Goal: Check status

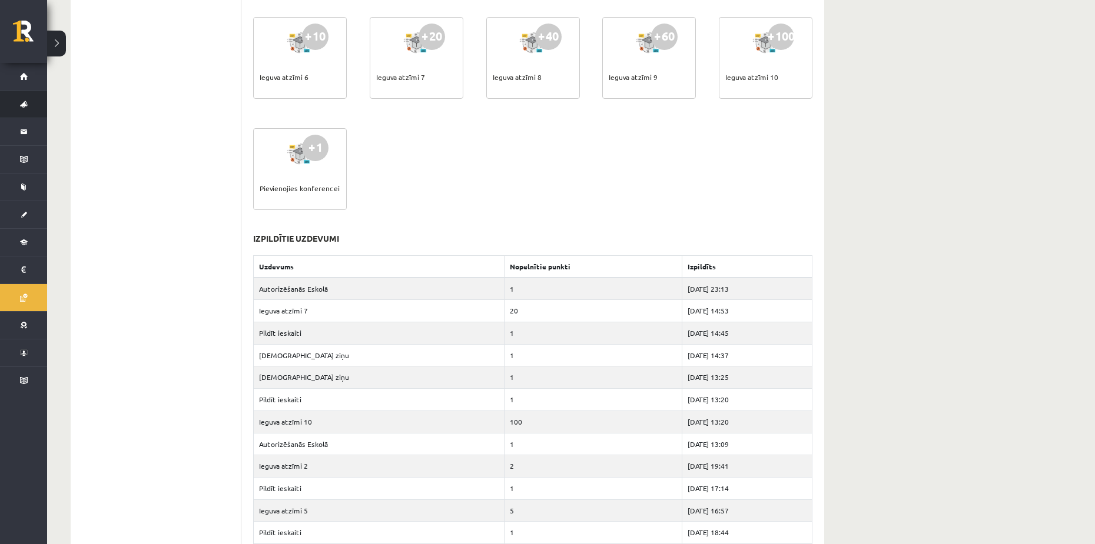
scroll to position [442, 0]
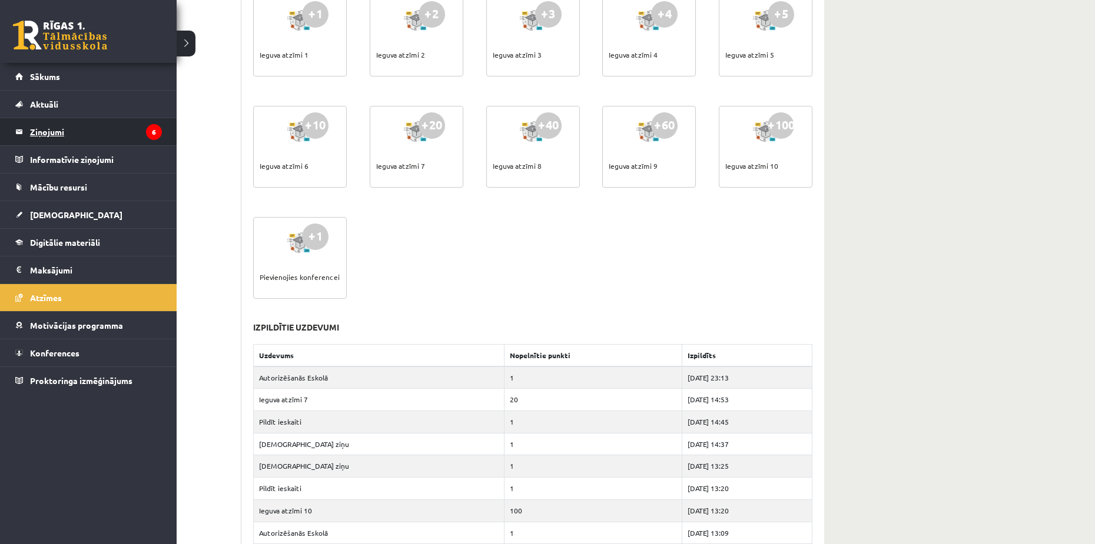
click at [34, 137] on legend "Ziņojumi 6" at bounding box center [96, 131] width 132 height 27
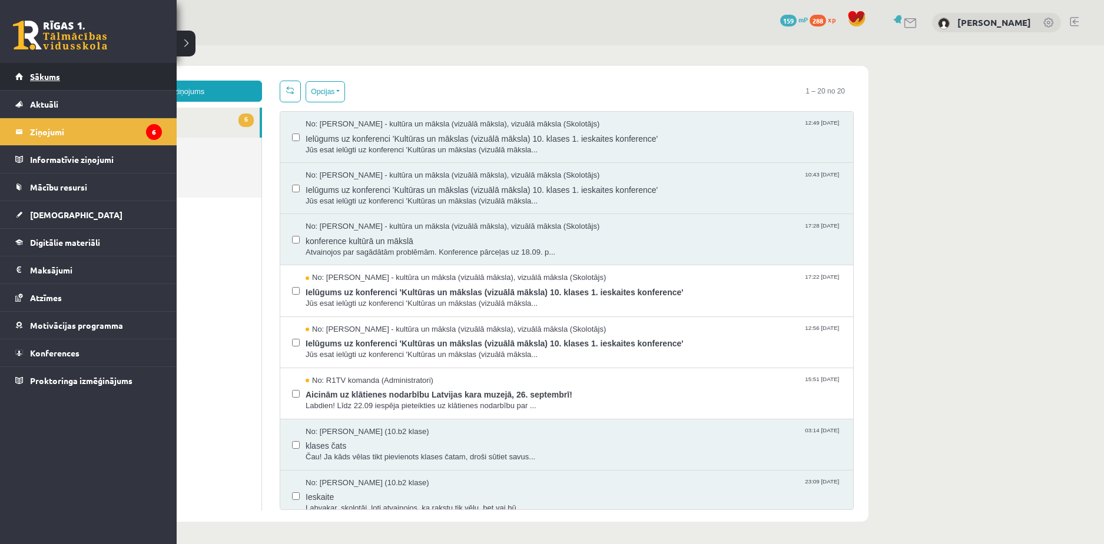
click at [43, 73] on span "Sākums" at bounding box center [45, 76] width 30 height 11
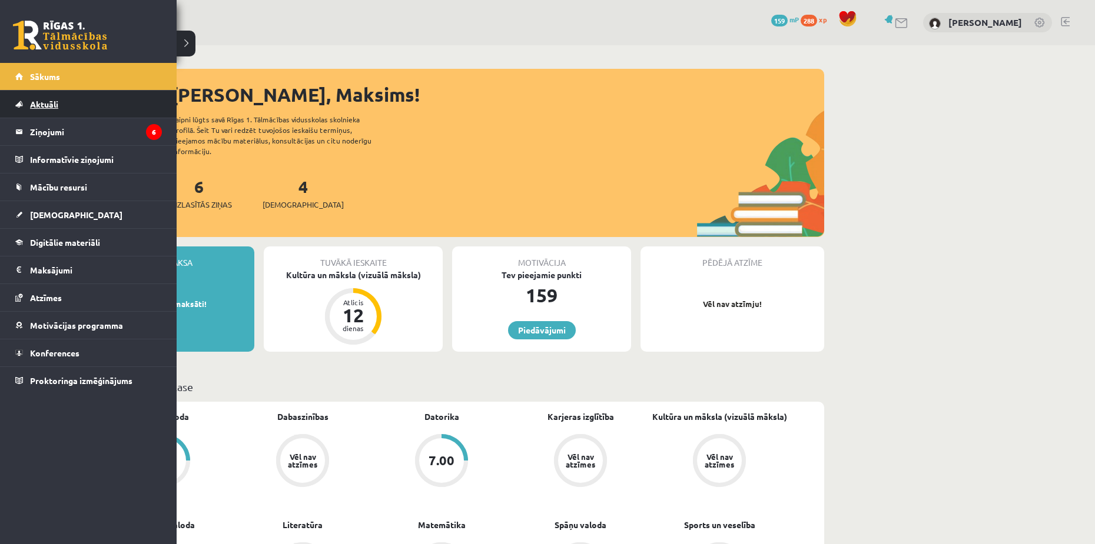
click at [37, 102] on span "Aktuāli" at bounding box center [44, 104] width 28 height 11
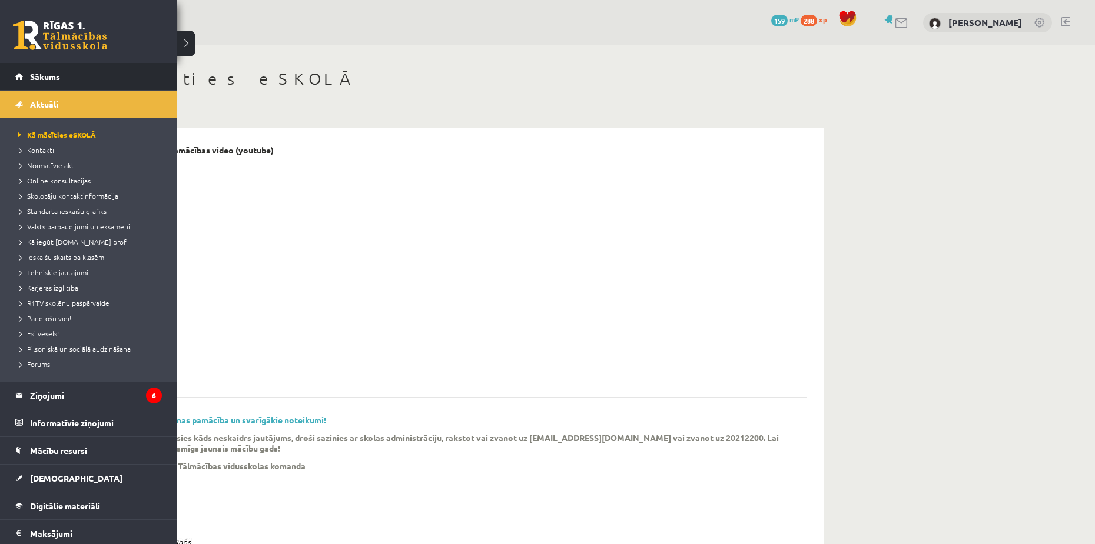
click at [41, 86] on link "Sākums" at bounding box center [88, 76] width 147 height 27
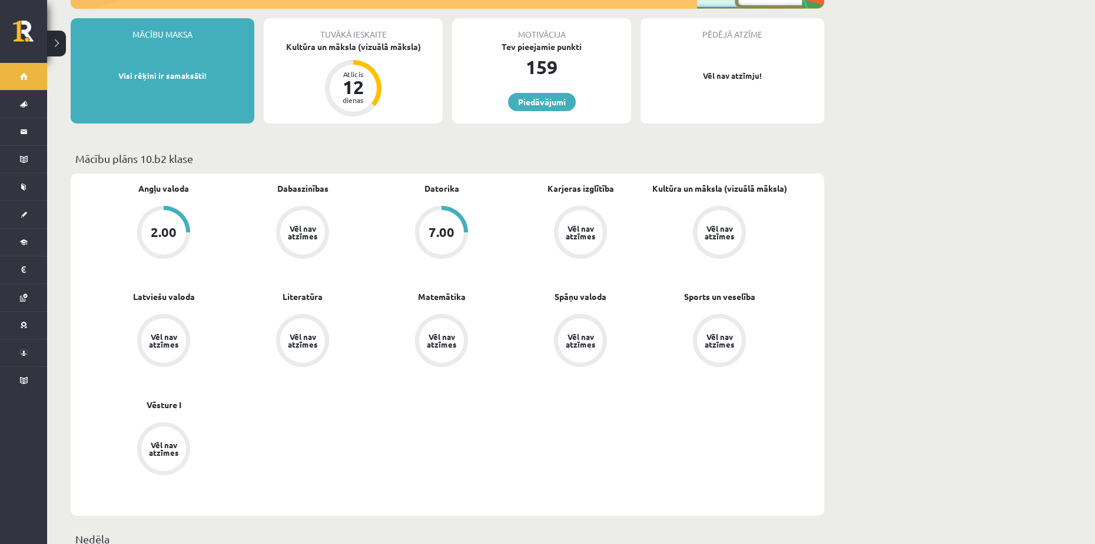
scroll to position [235, 0]
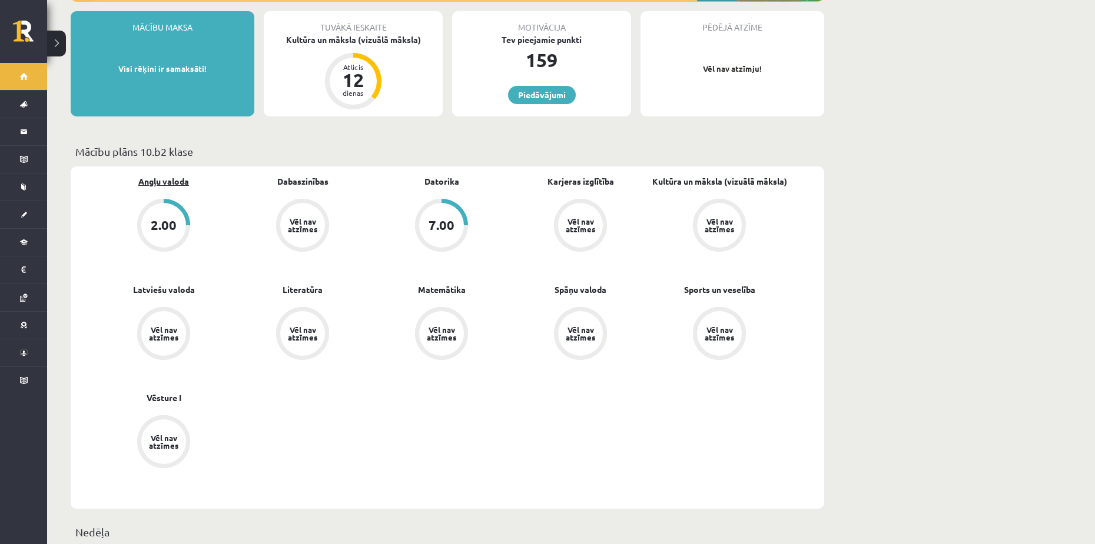
click at [167, 175] on link "Angļu valoda" at bounding box center [163, 181] width 51 height 12
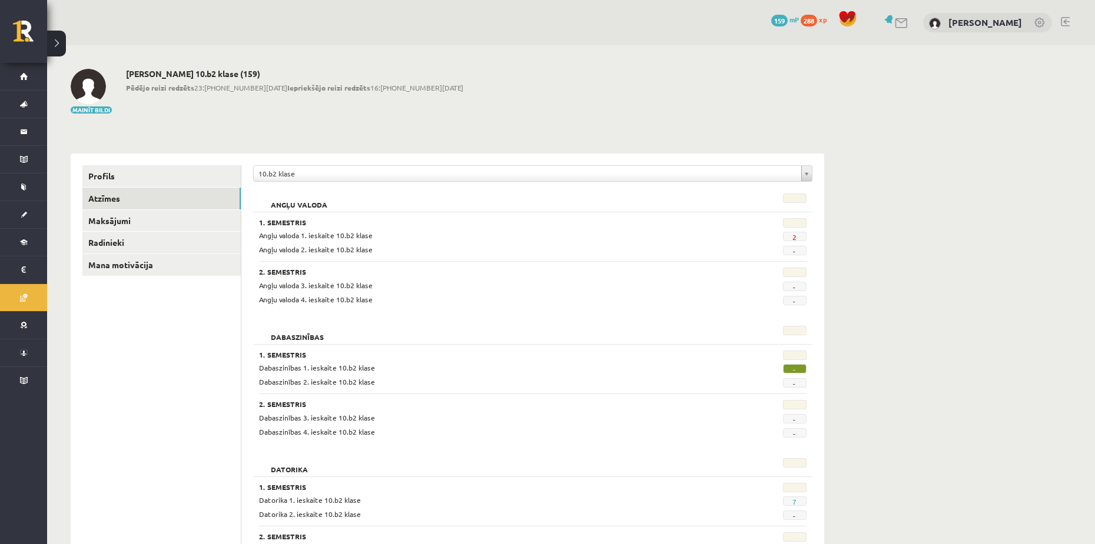
click at [321, 165] on div "10.b2 klase" at bounding box center [532, 173] width 559 height 16
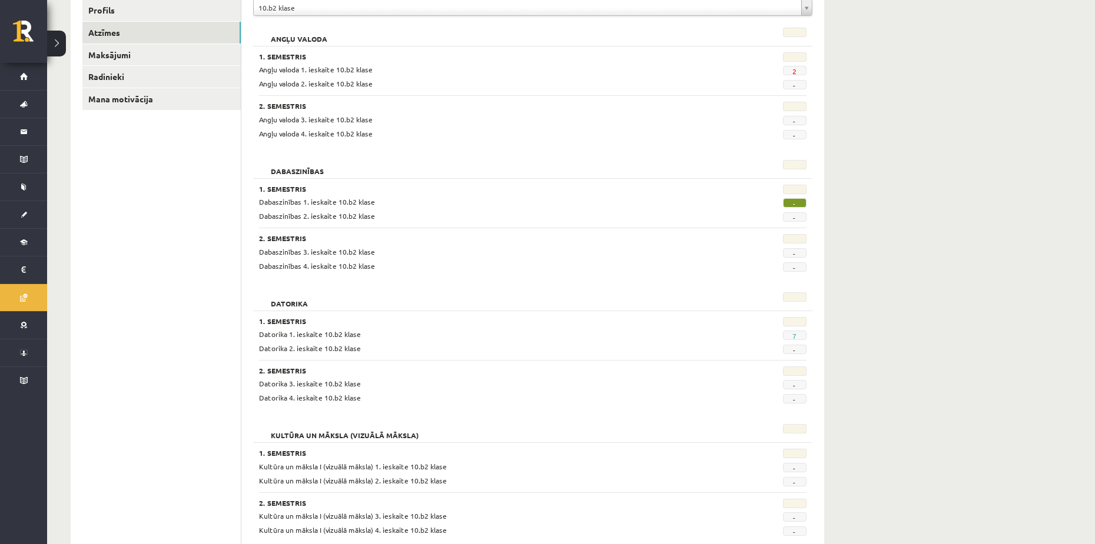
scroll to position [177, 0]
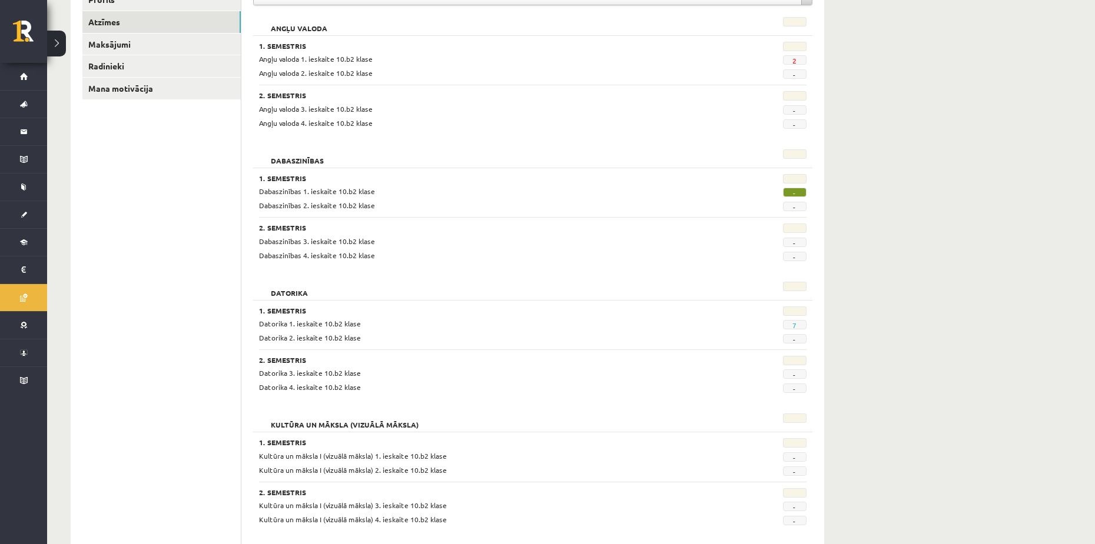
click at [796, 191] on span "-" at bounding box center [795, 192] width 24 height 9
drag, startPoint x: 796, startPoint y: 191, endPoint x: 876, endPoint y: 152, distance: 89.2
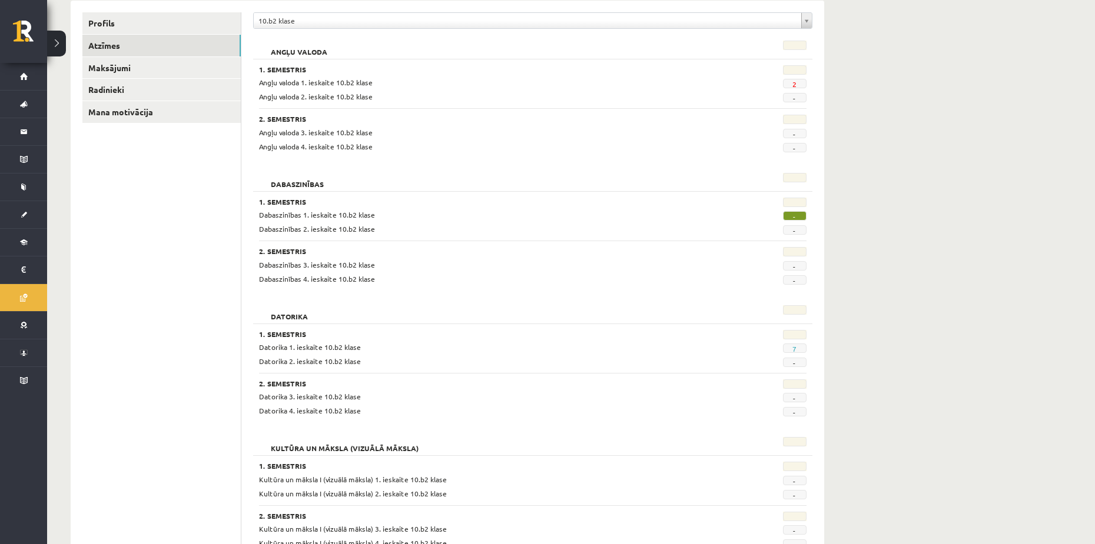
scroll to position [0, 0]
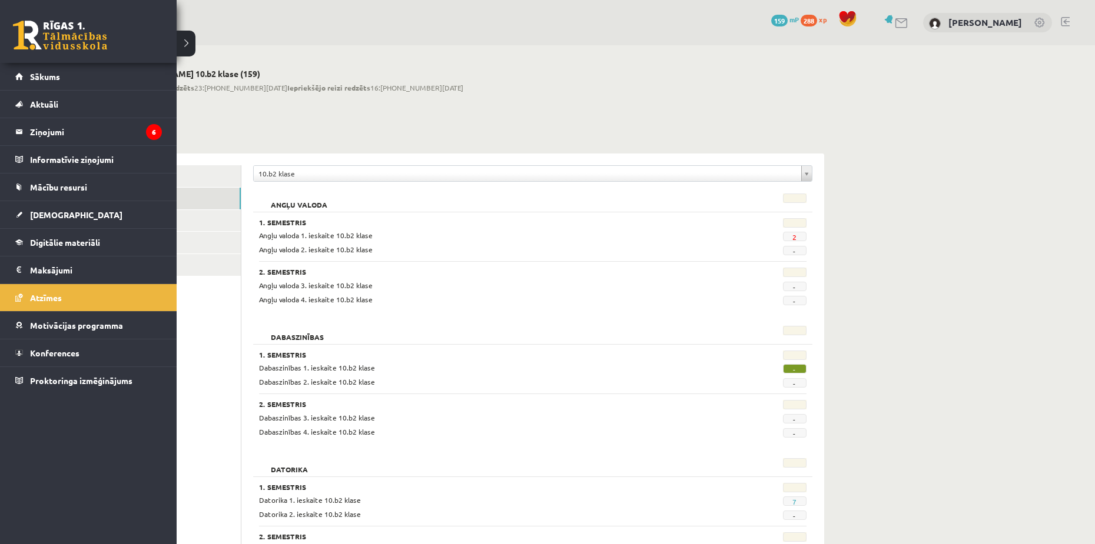
click at [25, 35] on link at bounding box center [60, 35] width 94 height 29
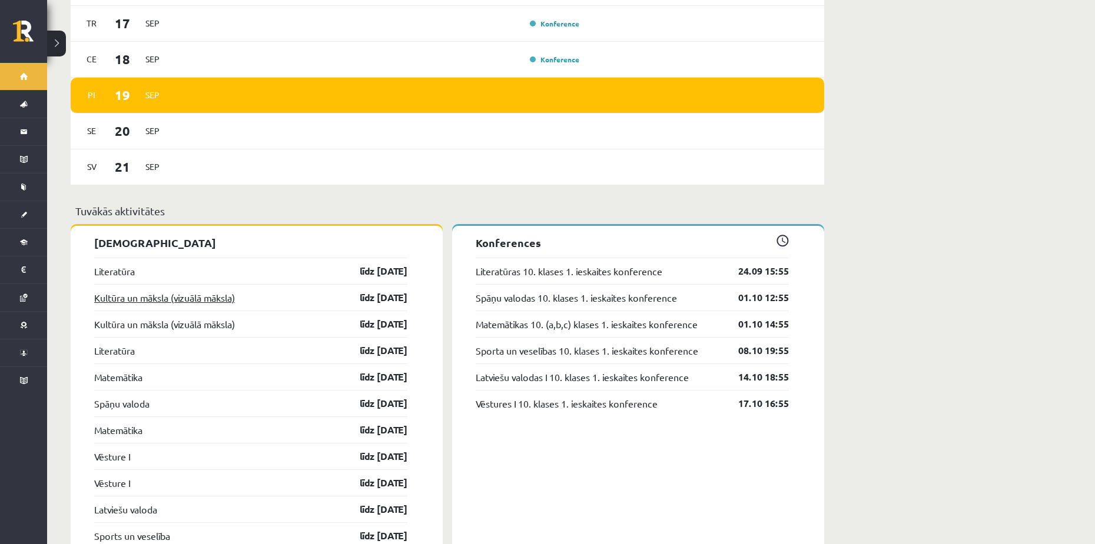
scroll to position [883, 0]
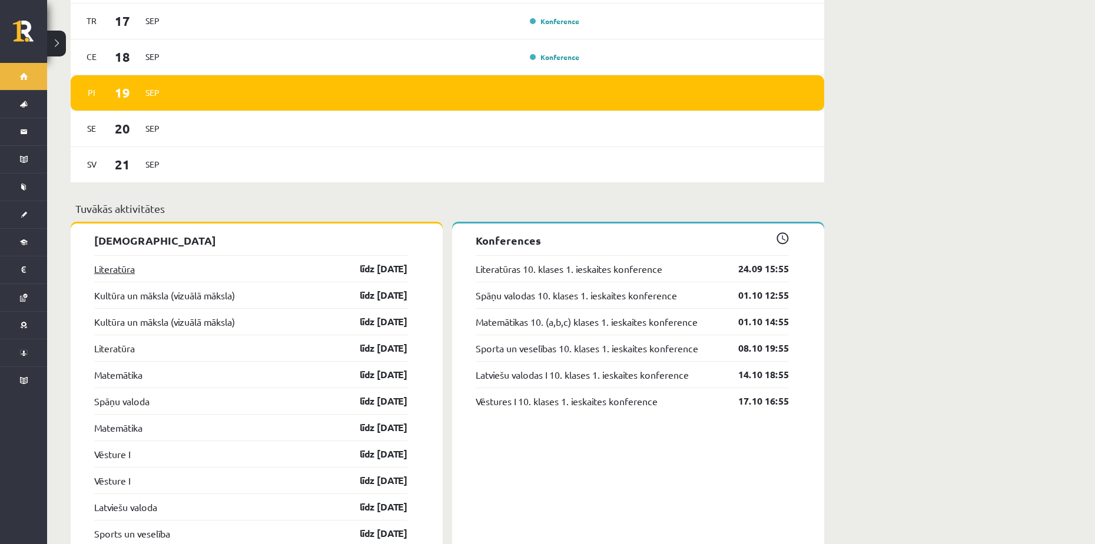
click at [111, 262] on link "Literatūra" at bounding box center [114, 269] width 41 height 14
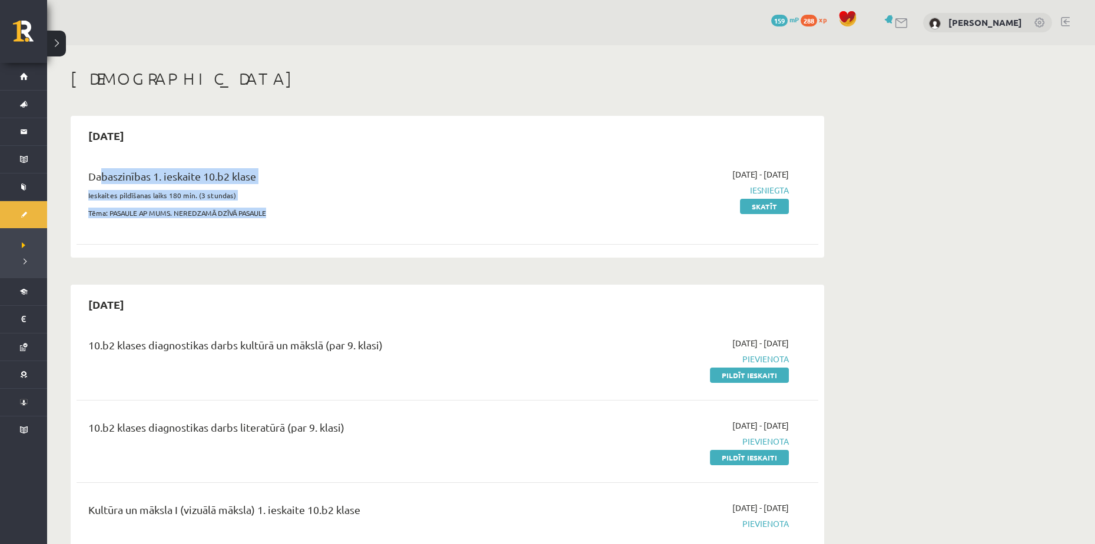
drag, startPoint x: 95, startPoint y: 170, endPoint x: 436, endPoint y: 205, distance: 343.2
click at [433, 205] on div "Dabaszinības 1. ieskaite 10.b2 klase Ieskaites pildīšanas laiks 180 min. (3 stu…" at bounding box center [318, 196] width 478 height 57
click at [436, 205] on div "Dabaszinības 1. ieskaite 10.b2 klase Ieskaites pildīšanas laiks 180 min. (3 stu…" at bounding box center [318, 196] width 478 height 57
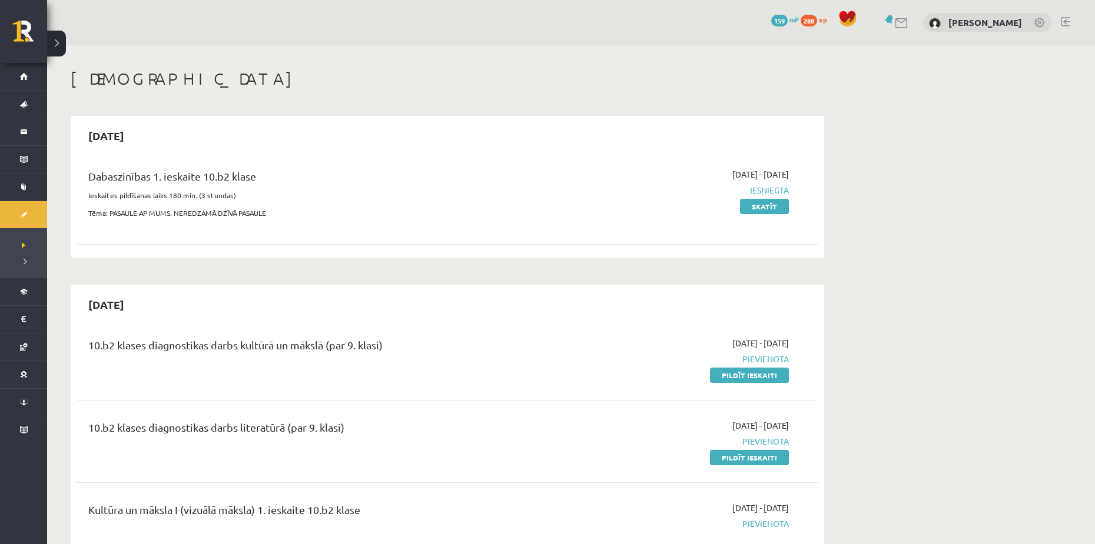
click at [766, 187] on span "Iesniegta" at bounding box center [678, 190] width 222 height 12
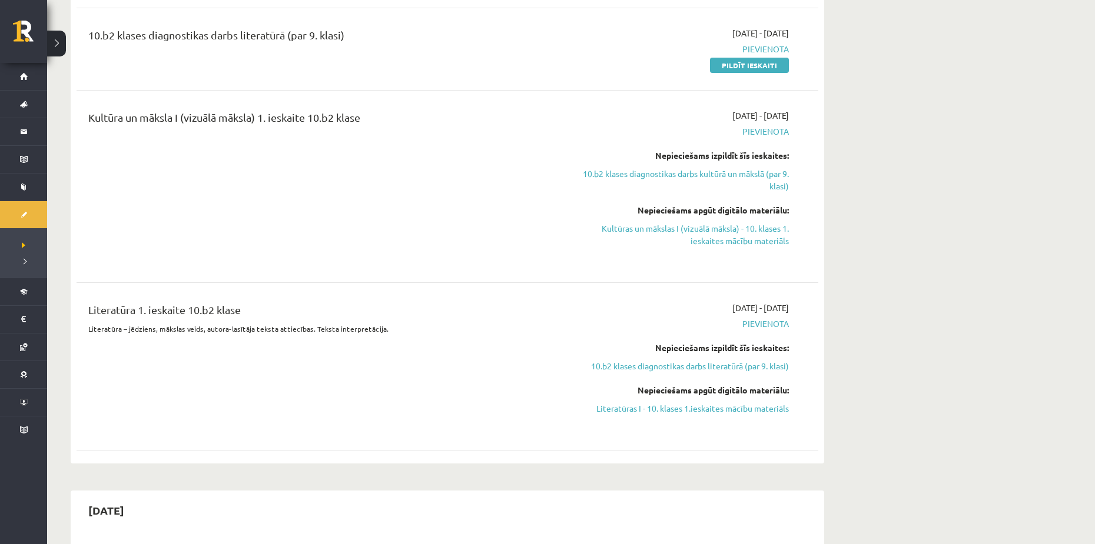
scroll to position [412, 0]
